Goal: Transaction & Acquisition: Download file/media

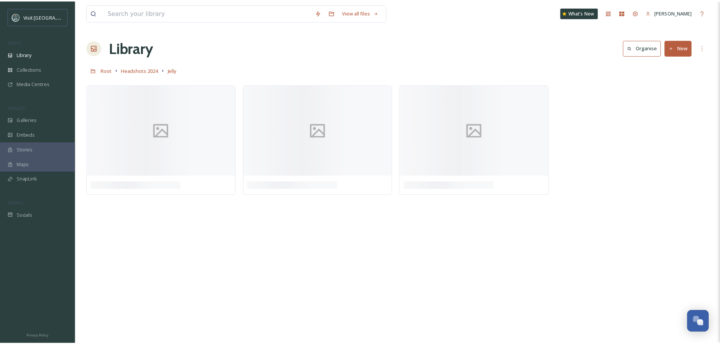
scroll to position [584, 0]
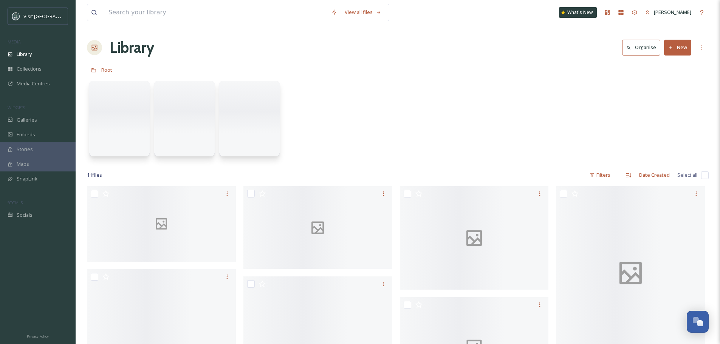
scroll to position [584, 0]
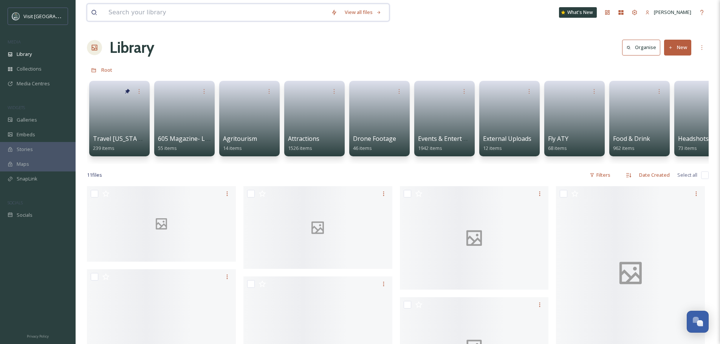
click at [169, 16] on input at bounding box center [216, 12] width 223 height 17
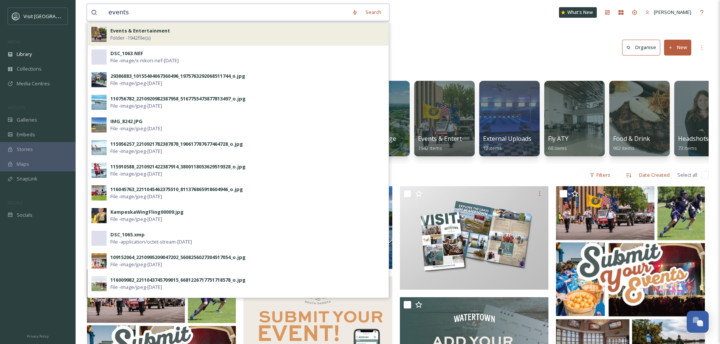
type input "events"
click at [156, 39] on div "Events & Entertainment Folder - 1942 file(s)" at bounding box center [247, 34] width 274 height 14
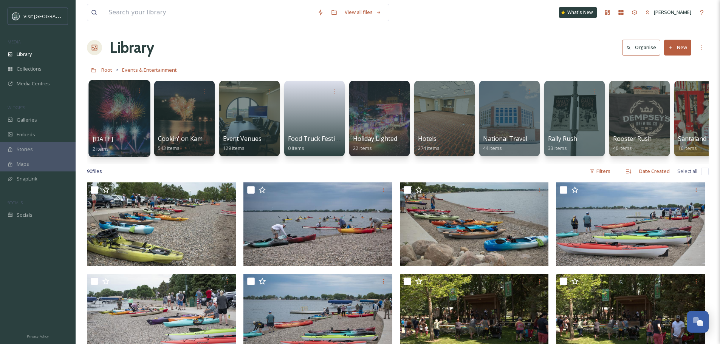
click at [126, 105] on div at bounding box center [119, 118] width 62 height 77
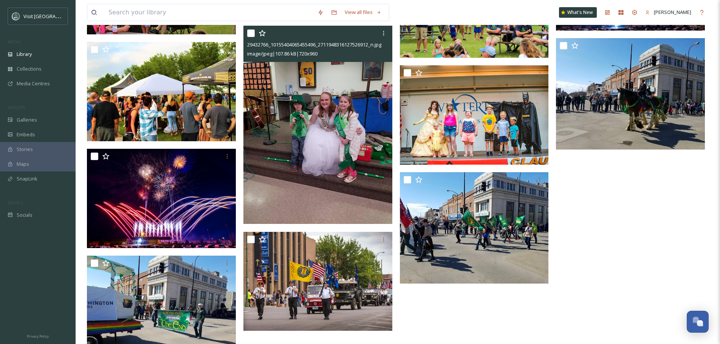
scroll to position [2454, 0]
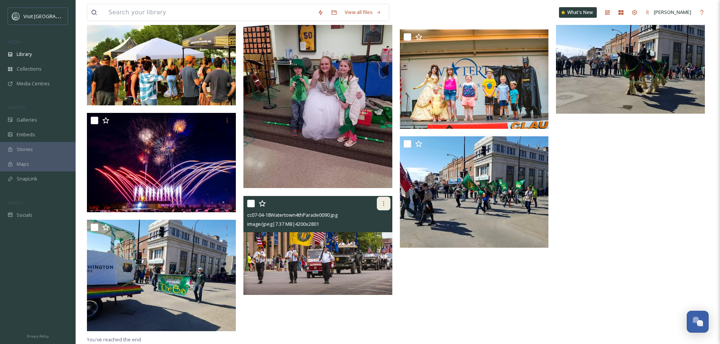
click at [386, 207] on div at bounding box center [384, 204] width 14 height 14
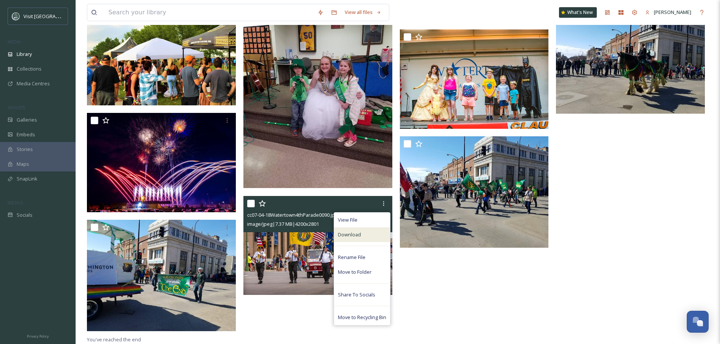
click at [362, 236] on div "Download" at bounding box center [362, 235] width 56 height 15
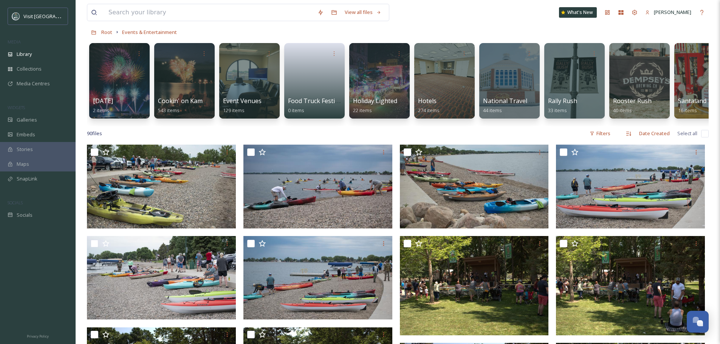
scroll to position [0, 0]
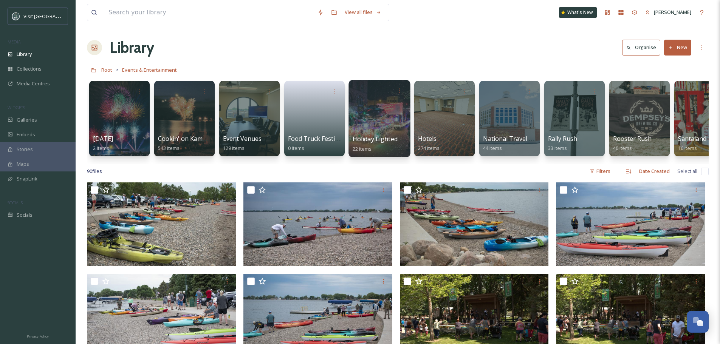
click at [367, 116] on div at bounding box center [380, 118] width 62 height 77
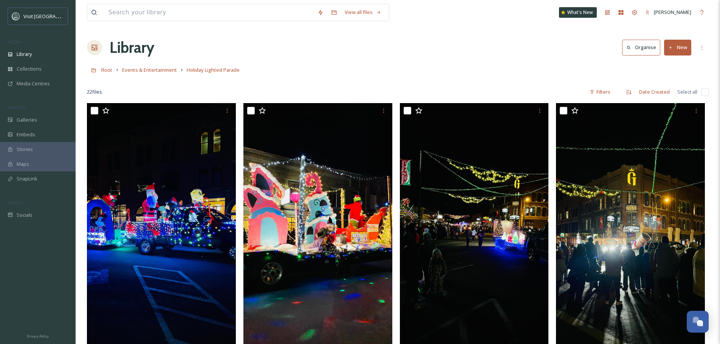
click at [158, 65] on div "Root Events & Entertainment Holiday Lighted Parade" at bounding box center [398, 70] width 622 height 14
click at [158, 70] on span "Events & Entertainment" at bounding box center [149, 70] width 55 height 7
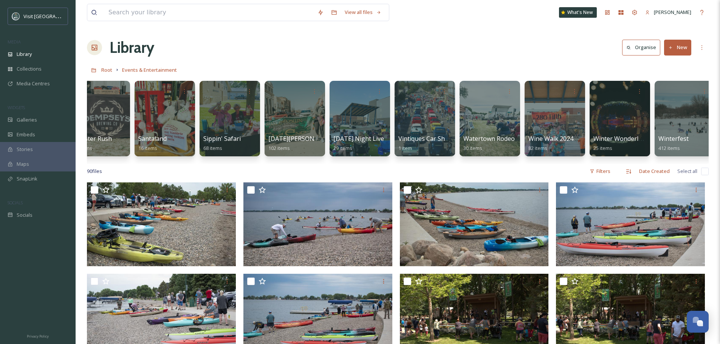
scroll to position [0, 548]
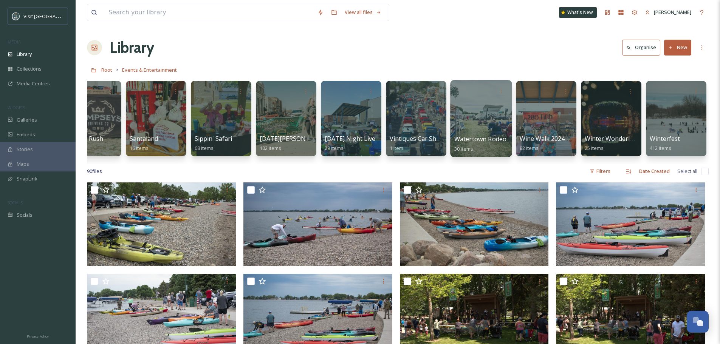
click at [483, 119] on div at bounding box center [481, 118] width 62 height 77
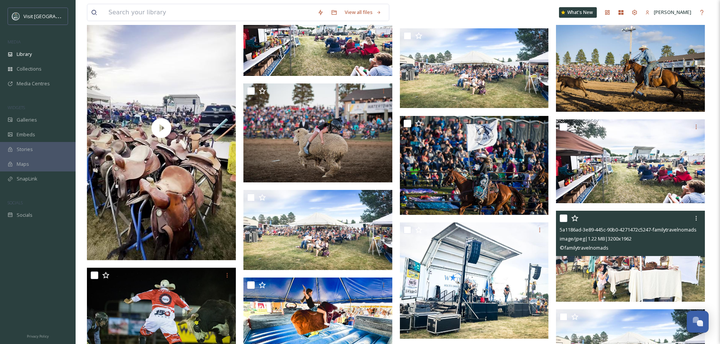
scroll to position [567, 0]
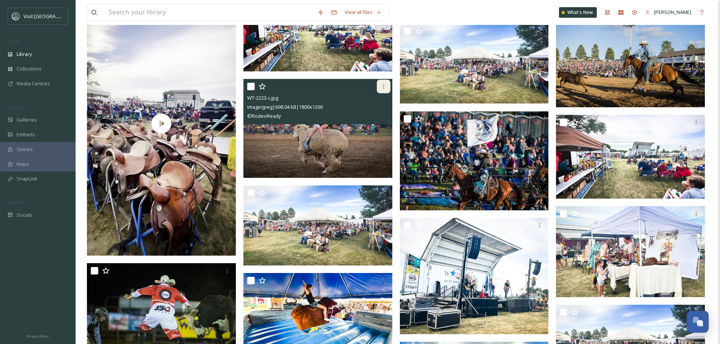
click at [386, 88] on icon at bounding box center [384, 87] width 6 height 6
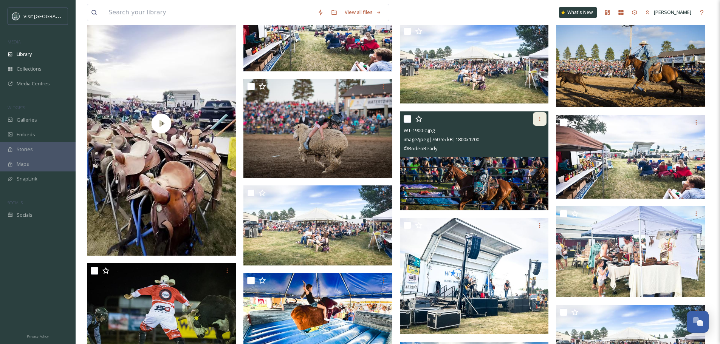
click at [541, 119] on icon at bounding box center [540, 119] width 6 height 6
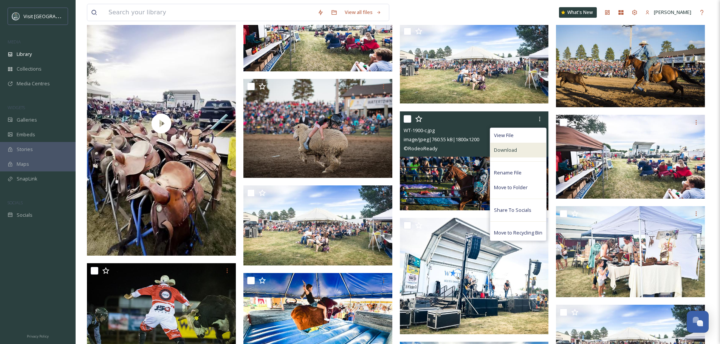
click at [516, 155] on div "Download" at bounding box center [518, 150] width 56 height 15
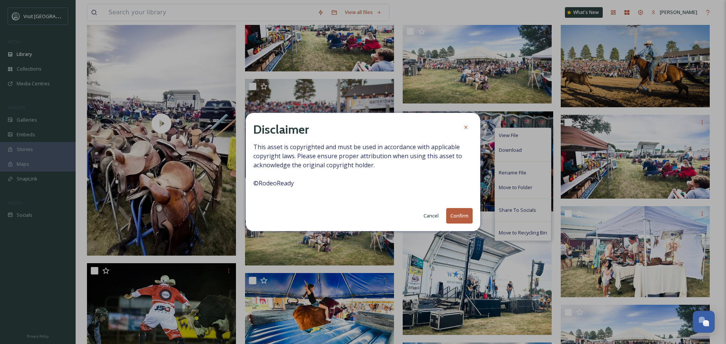
click at [448, 218] on button "Confirm" at bounding box center [459, 215] width 26 height 15
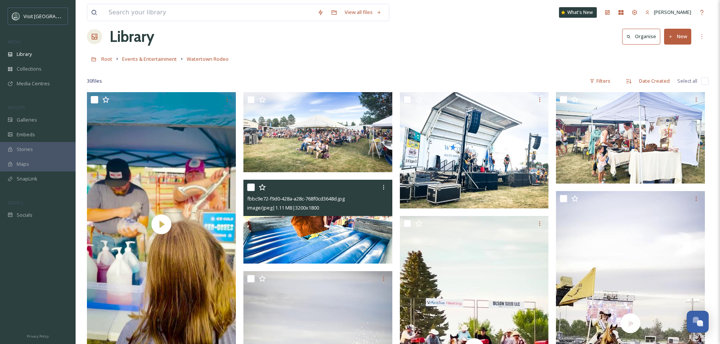
scroll to position [0, 0]
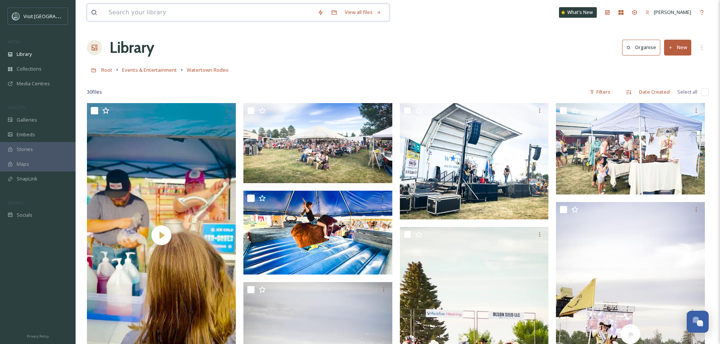
click at [167, 17] on input at bounding box center [209, 12] width 209 height 17
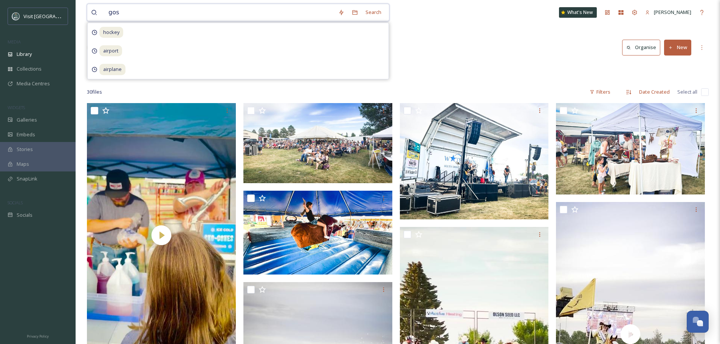
type input "[PERSON_NAME]"
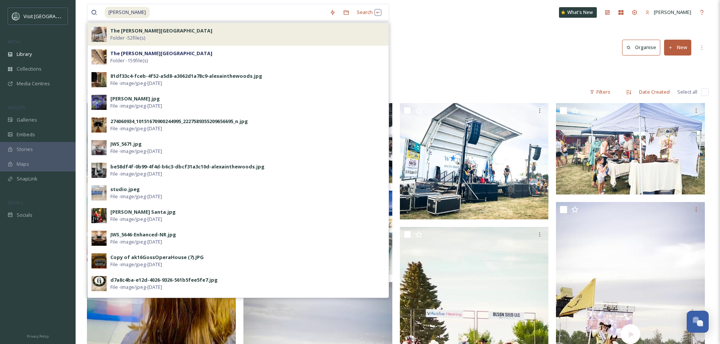
click at [151, 34] on span "The [PERSON_NAME][GEOGRAPHIC_DATA]" at bounding box center [161, 30] width 102 height 7
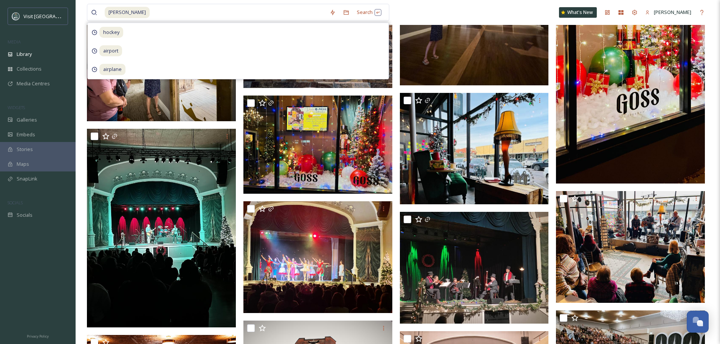
scroll to position [718, 0]
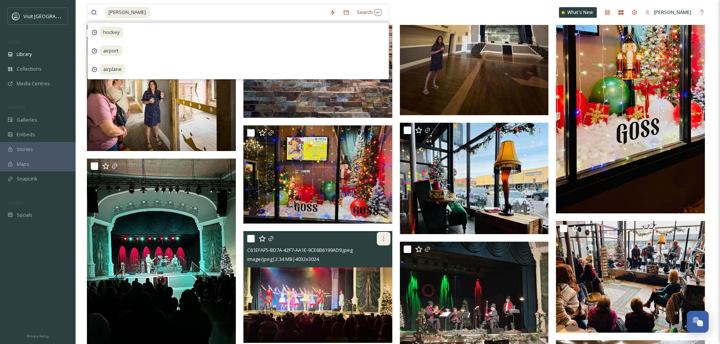
click at [383, 240] on icon at bounding box center [384, 239] width 6 height 6
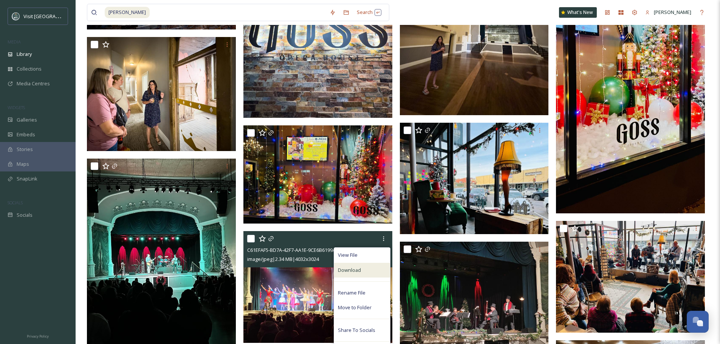
click at [375, 271] on div "Download" at bounding box center [362, 270] width 56 height 15
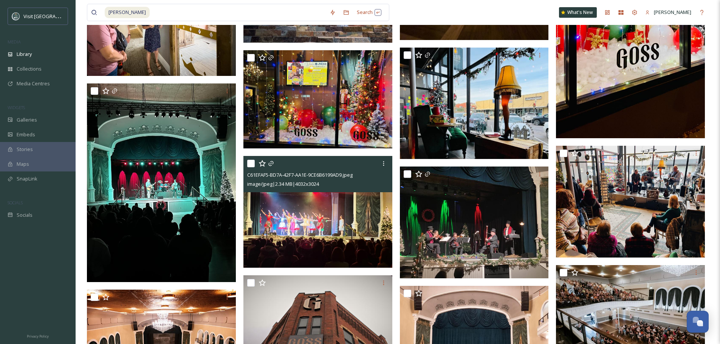
scroll to position [794, 0]
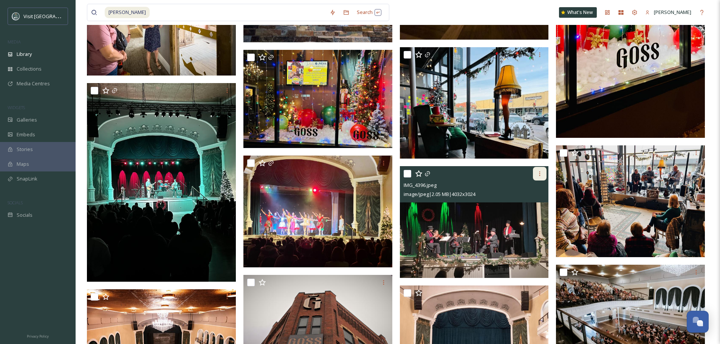
click at [539, 170] on div at bounding box center [540, 174] width 14 height 14
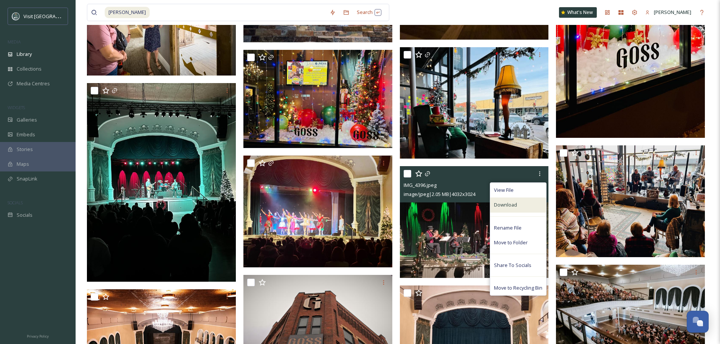
click at [524, 203] on div "Download" at bounding box center [518, 205] width 56 height 15
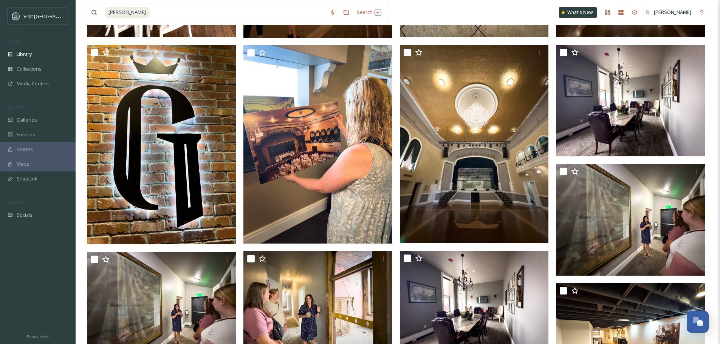
scroll to position [0, 0]
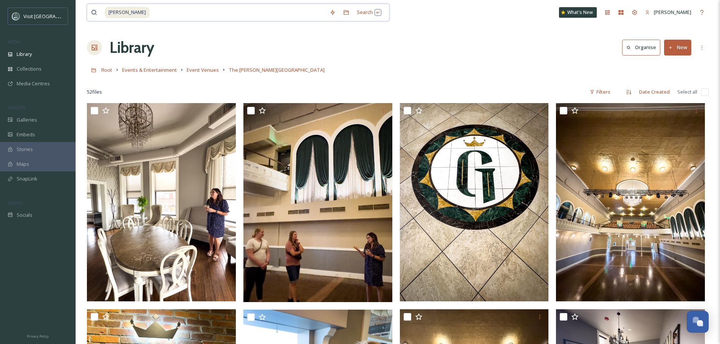
click at [150, 15] on input at bounding box center [237, 12] width 175 height 17
click at [108, 12] on span "[PERSON_NAME]" at bounding box center [127, 12] width 45 height 11
drag, startPoint x: 128, startPoint y: 15, endPoint x: 82, endPoint y: 8, distance: 46.2
type input "g"
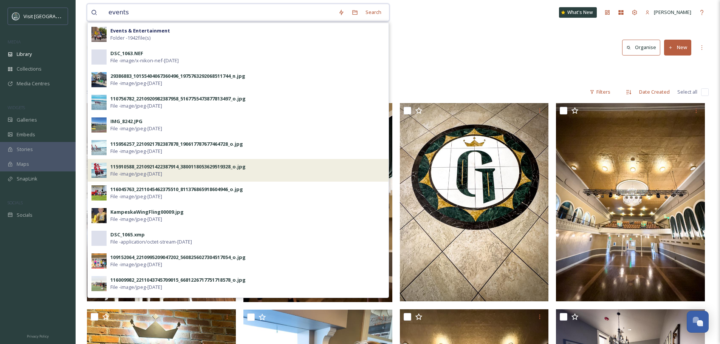
type input "events"
click at [125, 167] on div "115910588_2210921422387914_3800118053629519328_o.jpg" at bounding box center [177, 166] width 135 height 7
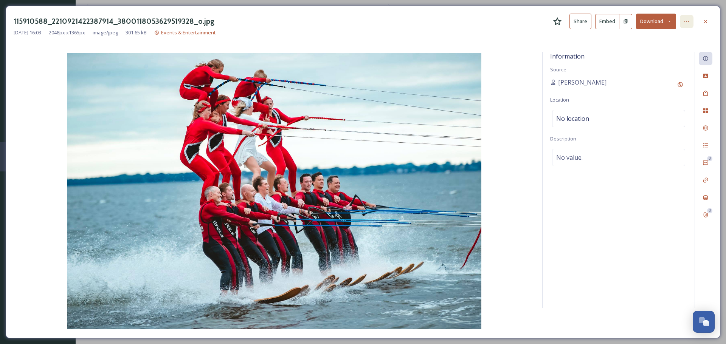
click at [689, 23] on icon at bounding box center [686, 22] width 6 height 6
click at [472, 25] on div "115910588_2210921422387914_3800118053629519328_o.jpg Share Embed Download" at bounding box center [363, 21] width 699 height 15
click at [668, 22] on icon at bounding box center [669, 21] width 5 height 5
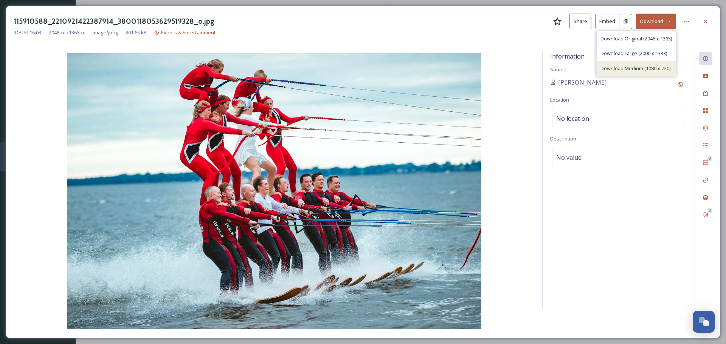
click at [641, 71] on span "Download Medium (1080 x 720)" at bounding box center [635, 68] width 70 height 7
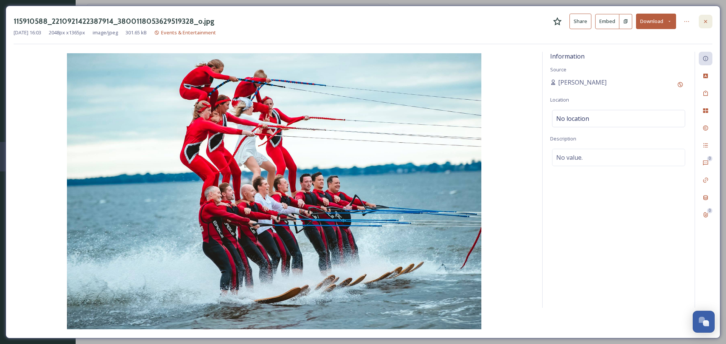
click at [709, 19] on div at bounding box center [706, 22] width 14 height 14
